Goal: Transaction & Acquisition: Purchase product/service

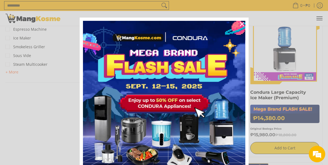
click at [245, 26] on div "Close" at bounding box center [242, 24] width 9 height 9
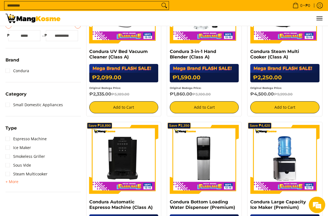
scroll to position [168, 0]
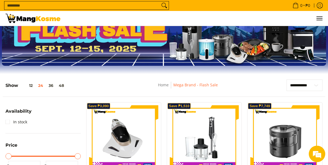
click at [53, 85] on button "36" at bounding box center [51, 86] width 10 height 4
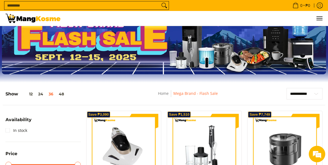
scroll to position [0, 0]
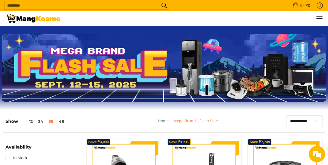
click at [97, 6] on input "Search..." at bounding box center [82, 5] width 156 height 8
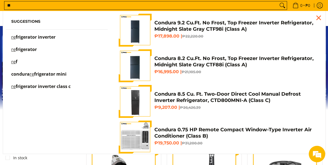
type input "**"
click at [24, 34] on span "Suggestions re frigerator inverter re frigerator re f condura re frigerator min…" at bounding box center [56, 55] width 107 height 83
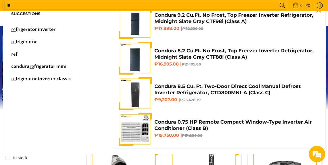
scroll to position [9, 0]
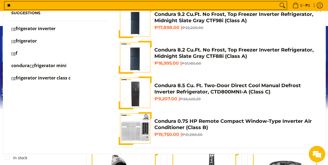
click at [205, 97] on span "Condura 8.5 Cu. Ft. Two-Door Direct Cool Manual Defrost Inverter Refrigerator, …" at bounding box center [235, 93] width 163 height 21
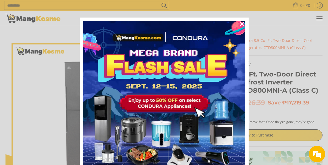
click at [242, 23] on icon "close icon" at bounding box center [242, 24] width 4 height 4
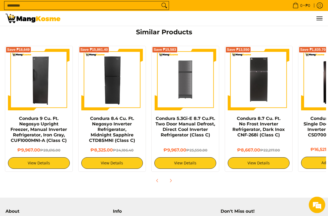
scroll to position [387, 0]
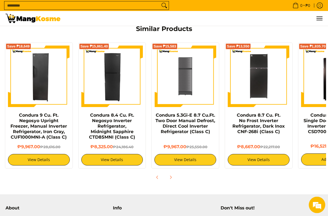
click at [120, 89] on img at bounding box center [112, 77] width 62 height 62
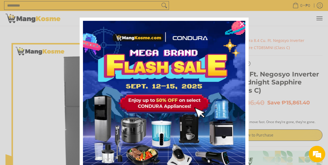
click at [245, 26] on div "Close" at bounding box center [242, 24] width 9 height 9
